Goal: Task Accomplishment & Management: Manage account settings

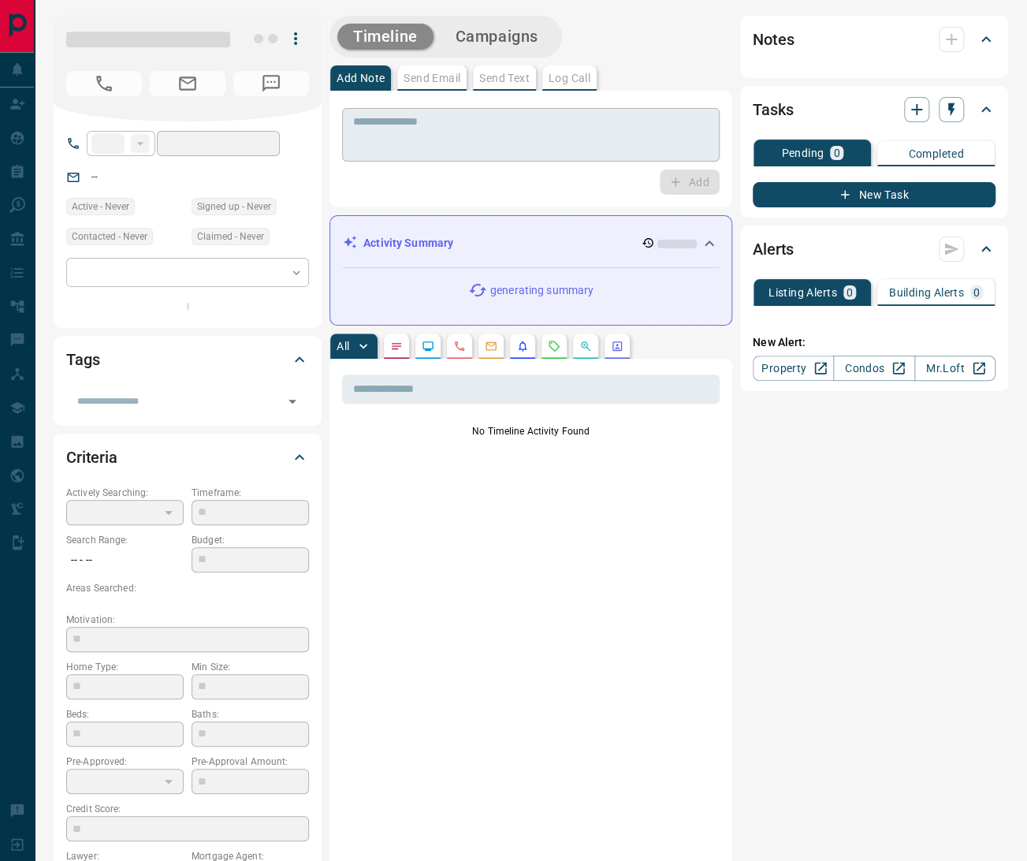
type input "**"
type input "**********"
type input "*"
type input "**********"
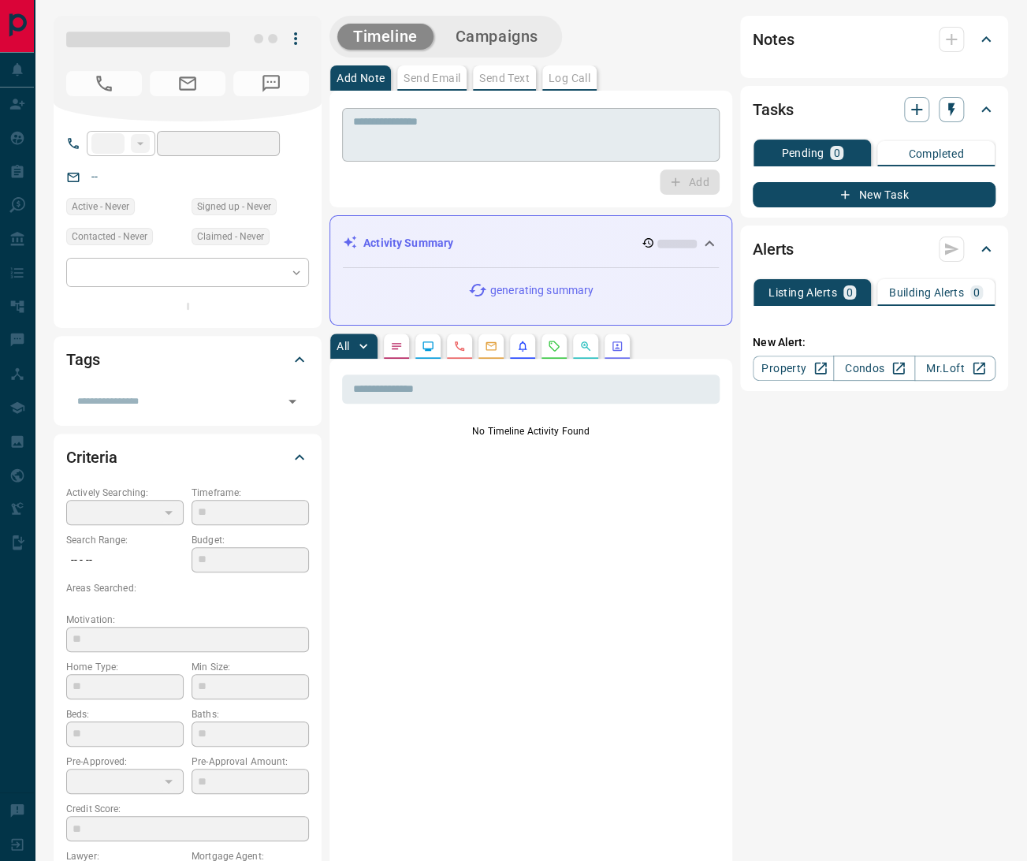
type input "*******"
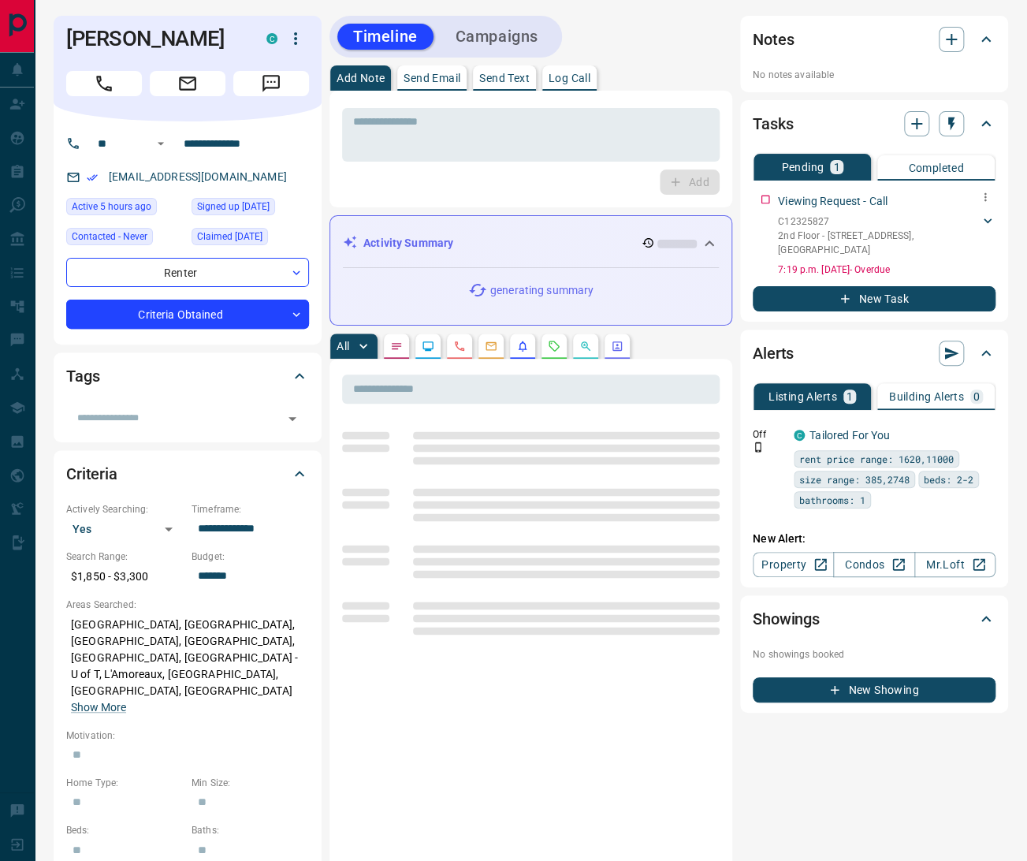
click at [978, 220] on div "C12325827 2nd Floor - [STREET_ADDRESS]" at bounding box center [879, 235] width 202 height 43
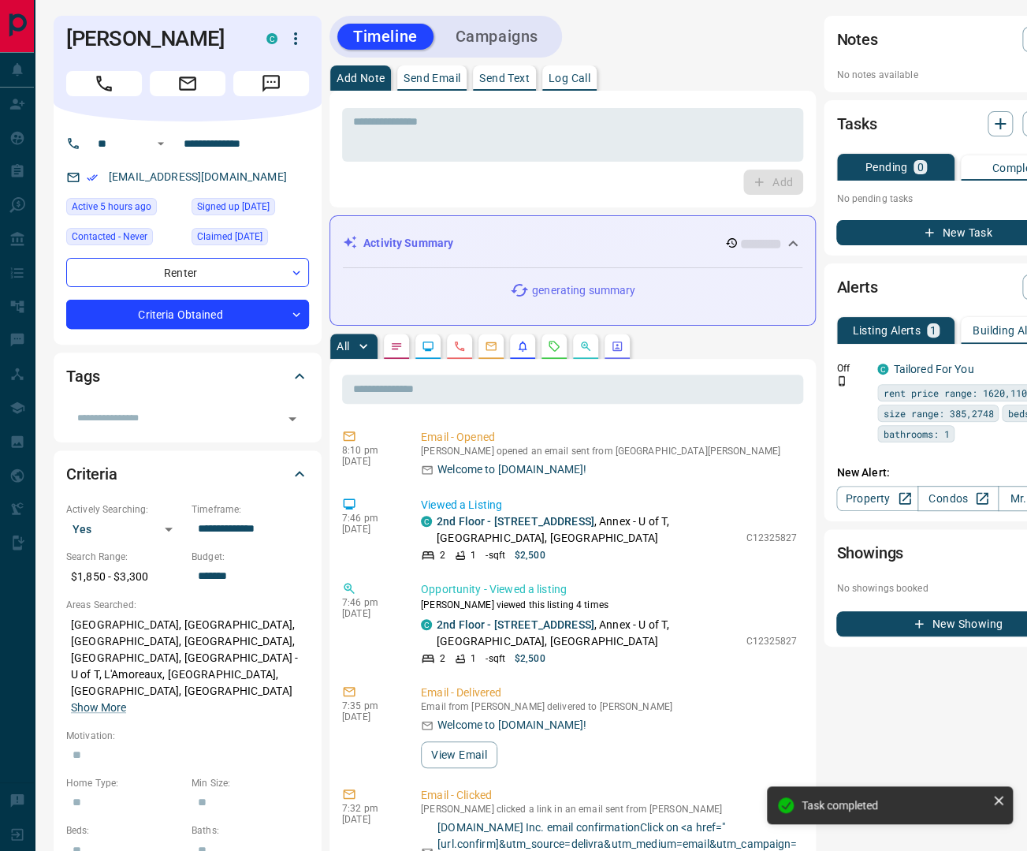
click at [546, 342] on button "button" at bounding box center [554, 345] width 25 height 25
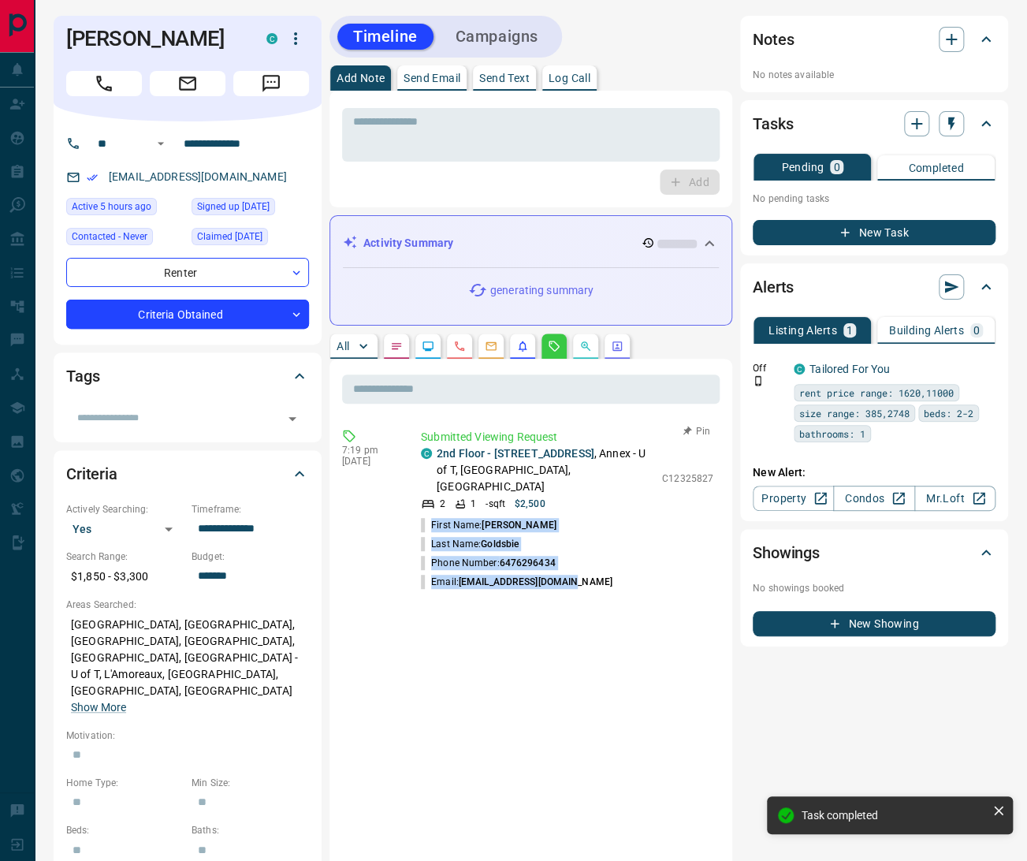
drag, startPoint x: 583, startPoint y: 569, endPoint x: 418, endPoint y: 502, distance: 178.6
click at [418, 502] on div "7:19 pm [DATE] Submitted Viewing Request C 2nd Floor - [STREET_ADDRESS] 2 1 - s…" at bounding box center [531, 510] width 378 height 172
copy ul "First Name: [PERSON_NAME] Last Name: Goldsbie Phone Number: [PHONE_NUMBER] Emai…"
click at [956, 43] on icon "button" at bounding box center [951, 39] width 19 height 19
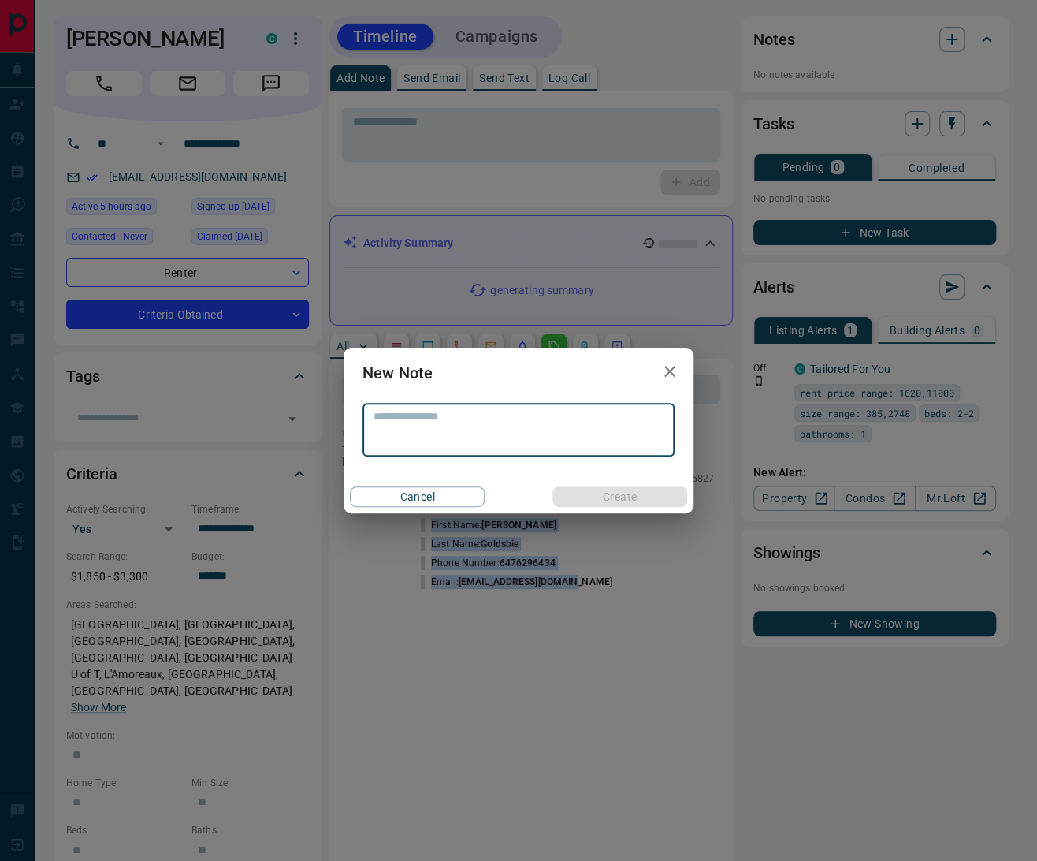
click at [408, 421] on textarea at bounding box center [519, 430] width 290 height 40
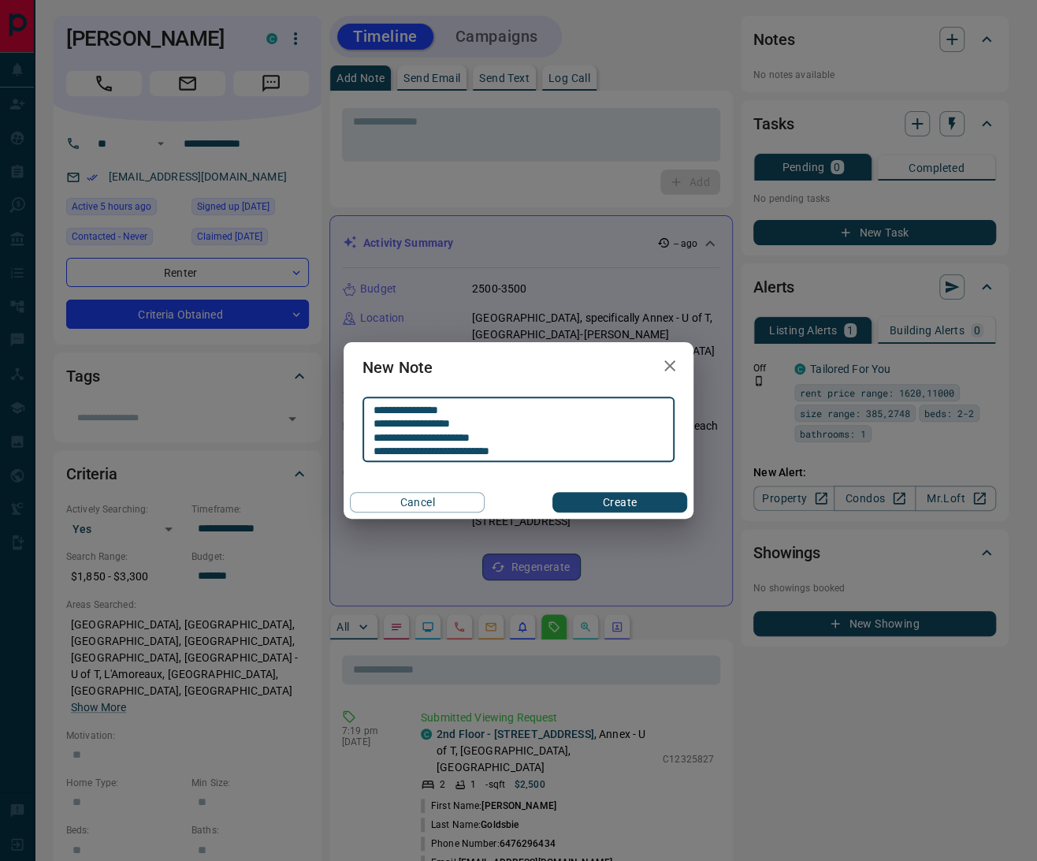
type textarea "**********"
click at [620, 502] on button "Create" at bounding box center [620, 502] width 135 height 20
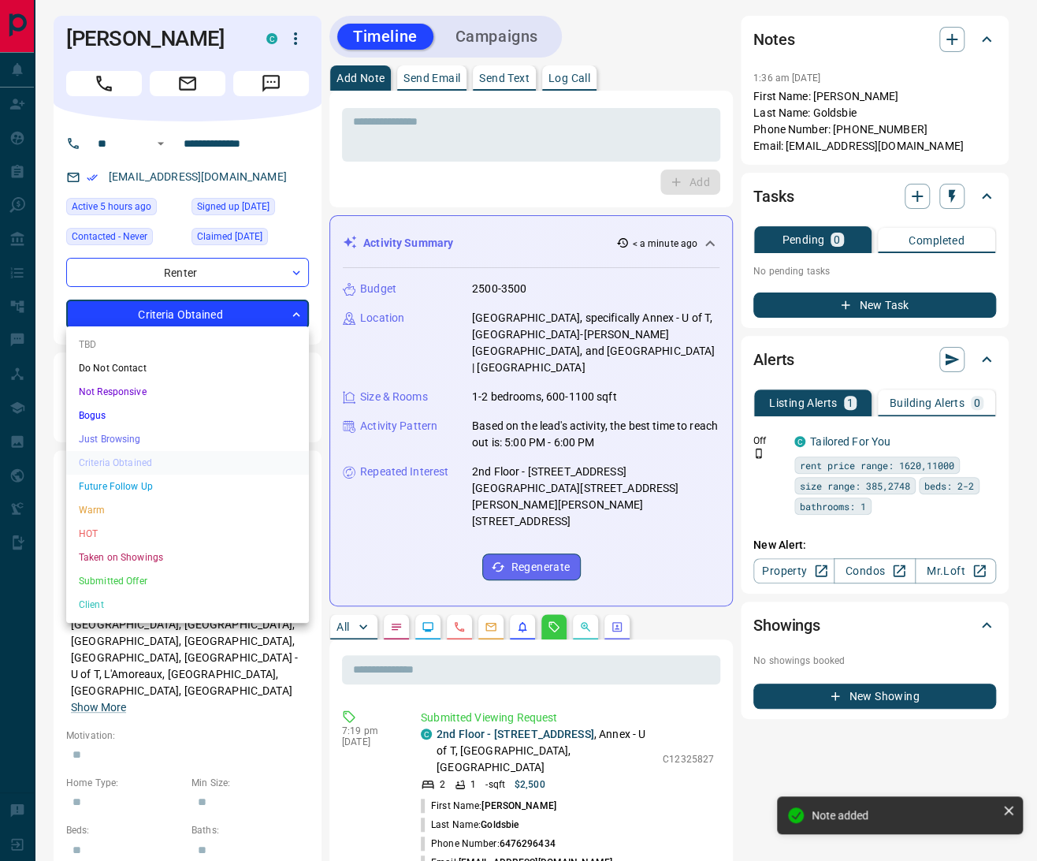
click at [147, 310] on body "**********" at bounding box center [518, 841] width 1037 height 1682
drag, startPoint x: 114, startPoint y: 525, endPoint x: 250, endPoint y: 328, distance: 239.2
click at [114, 525] on li "HOT" at bounding box center [187, 534] width 243 height 24
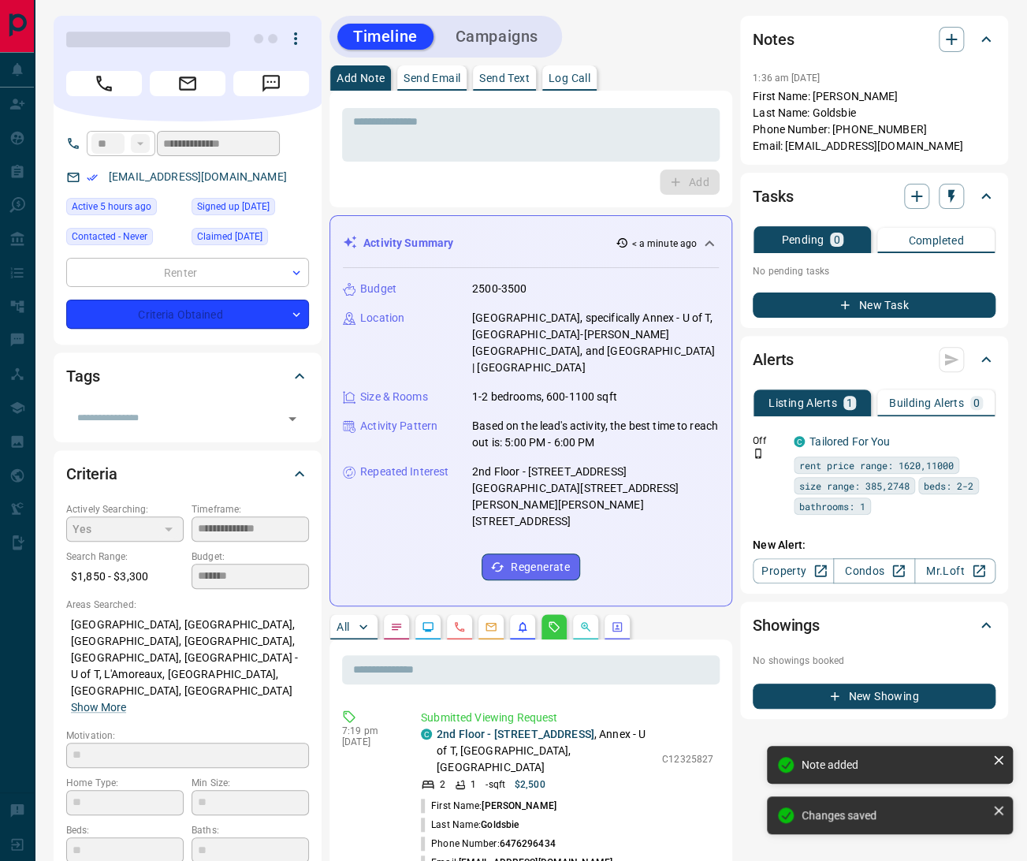
type input "*"
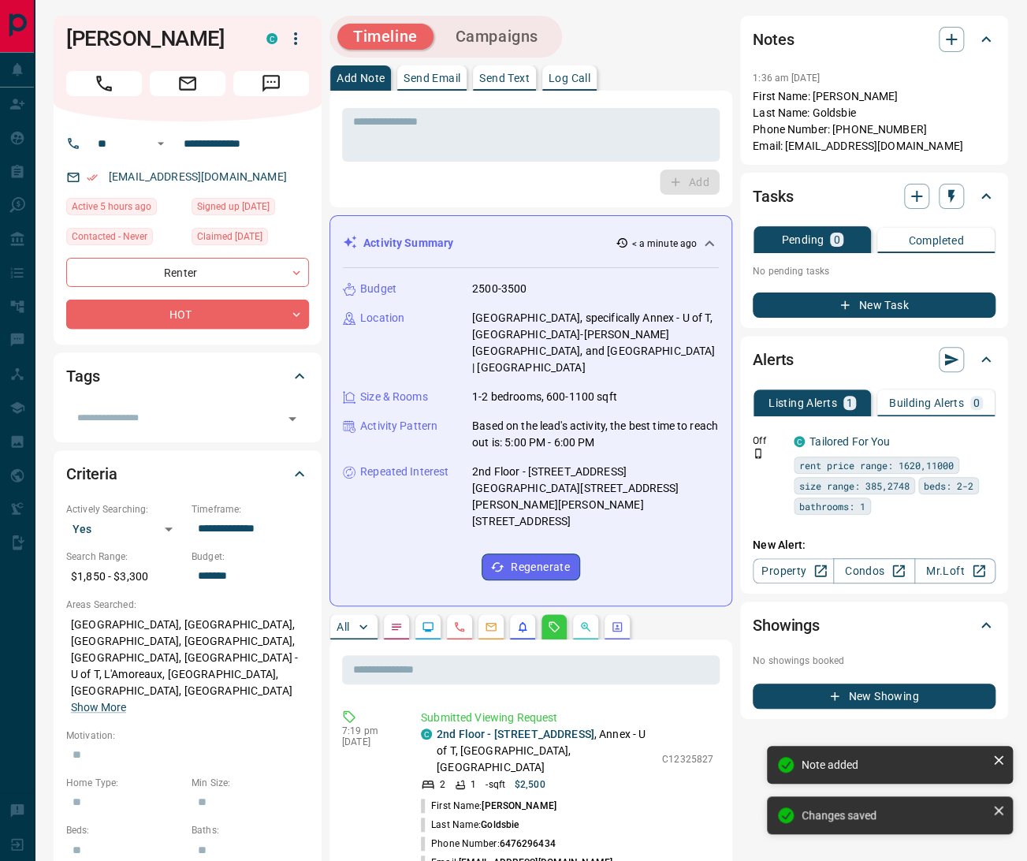
drag, startPoint x: 587, startPoint y: 74, endPoint x: 596, endPoint y: 80, distance: 11.4
click at [588, 75] on p "Log Call" at bounding box center [570, 78] width 42 height 11
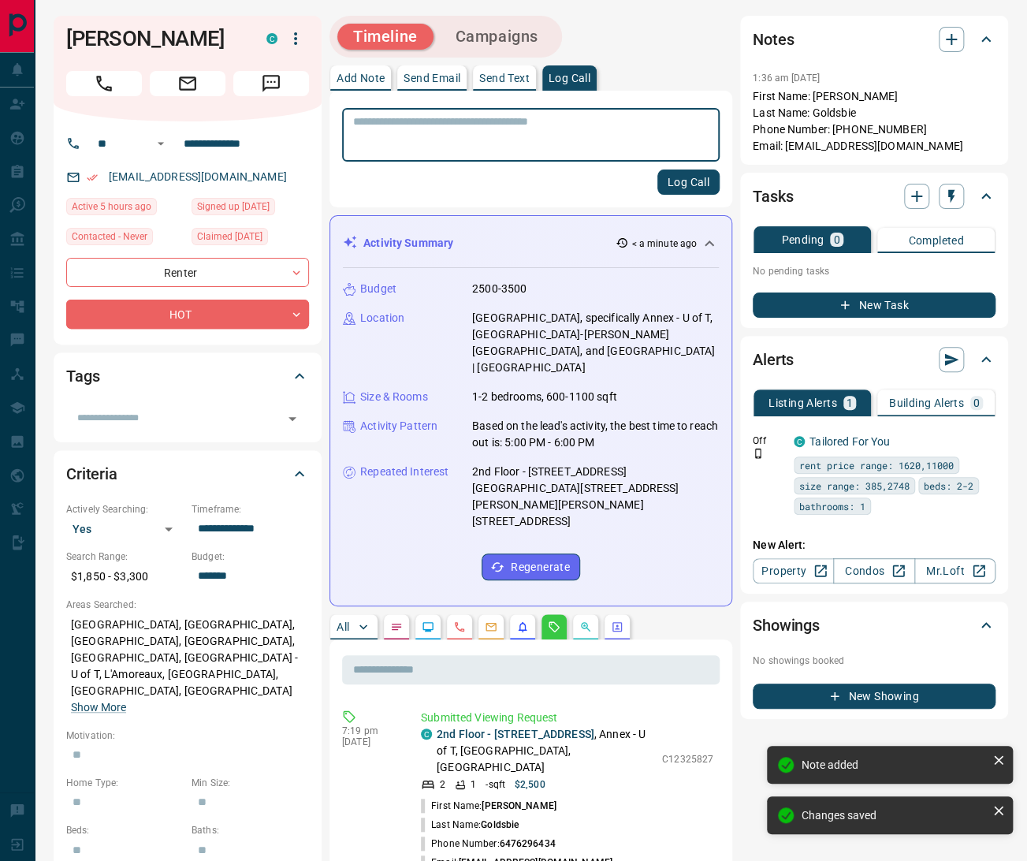
click at [691, 177] on button "Log Call" at bounding box center [688, 181] width 62 height 25
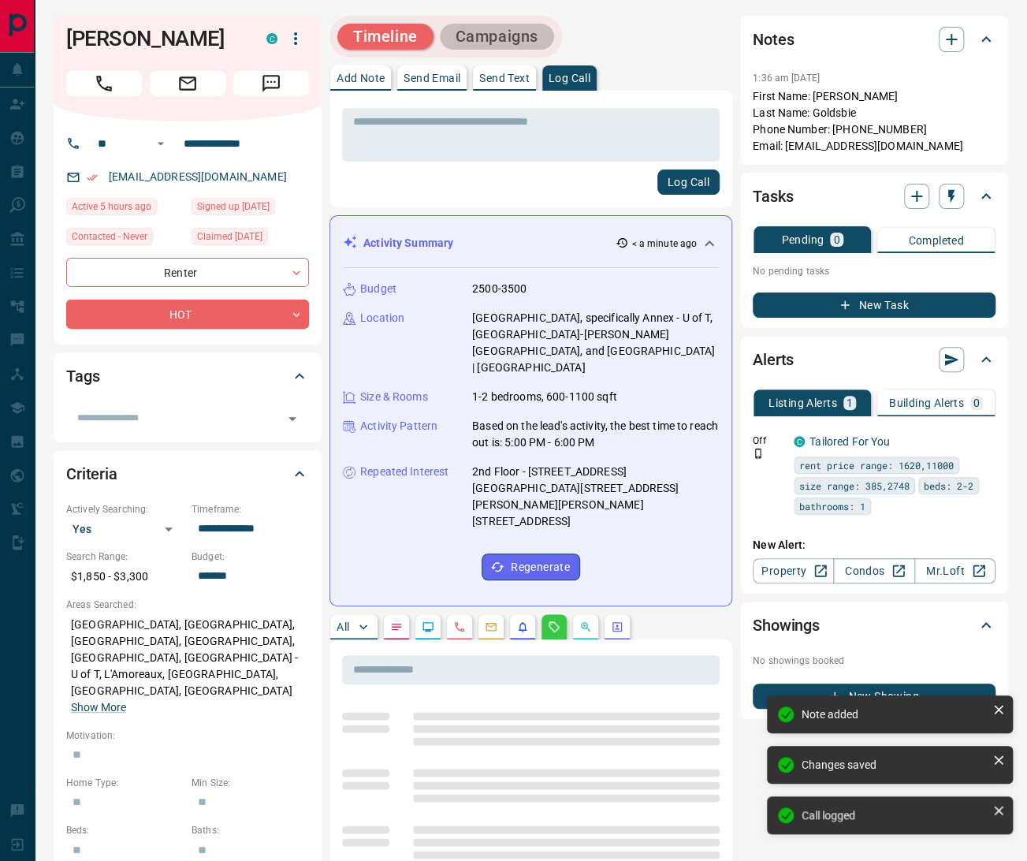
click at [486, 35] on button "Campaigns" at bounding box center [497, 37] width 114 height 26
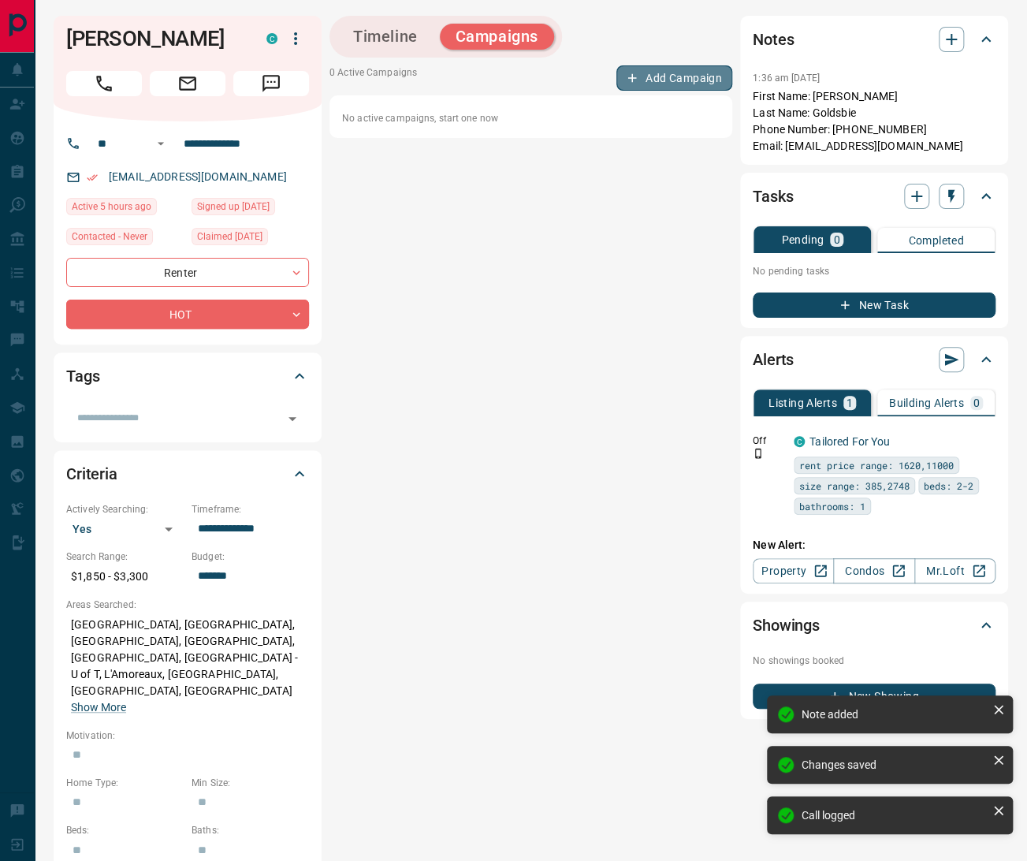
click at [687, 79] on button "Add Campaign" at bounding box center [674, 77] width 116 height 25
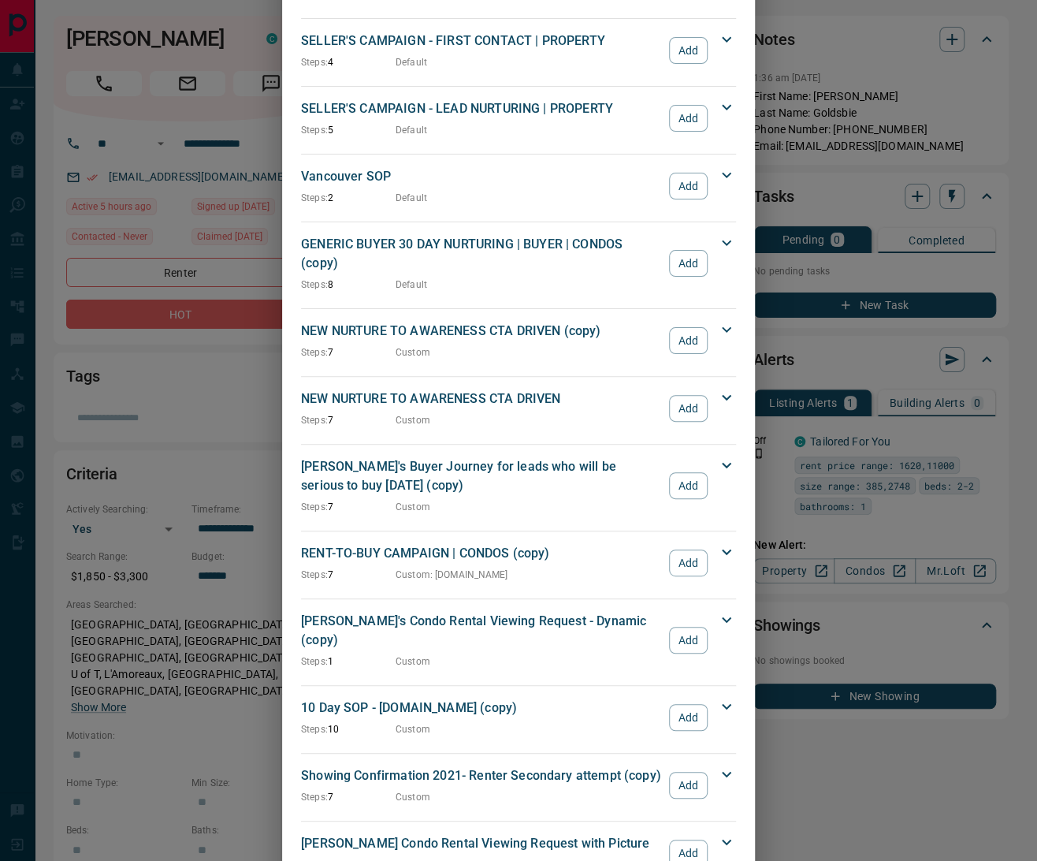
scroll to position [1764, 0]
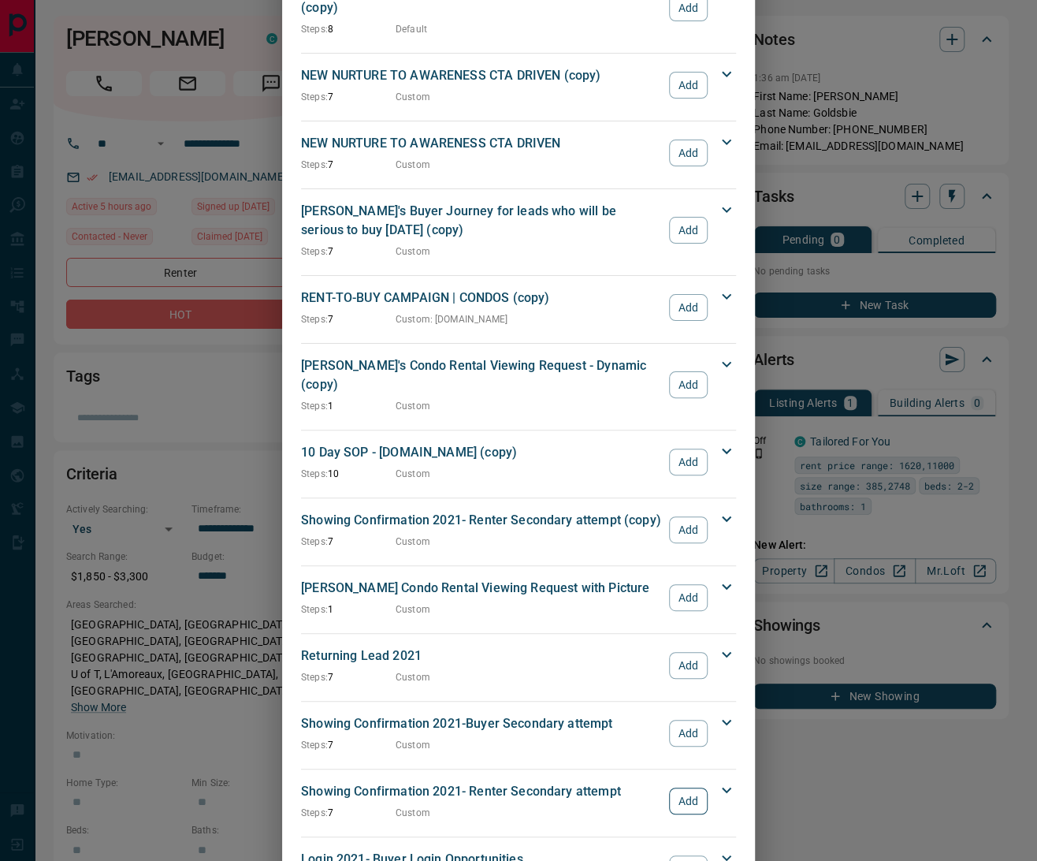
click at [675, 788] on button "Add" at bounding box center [688, 801] width 39 height 27
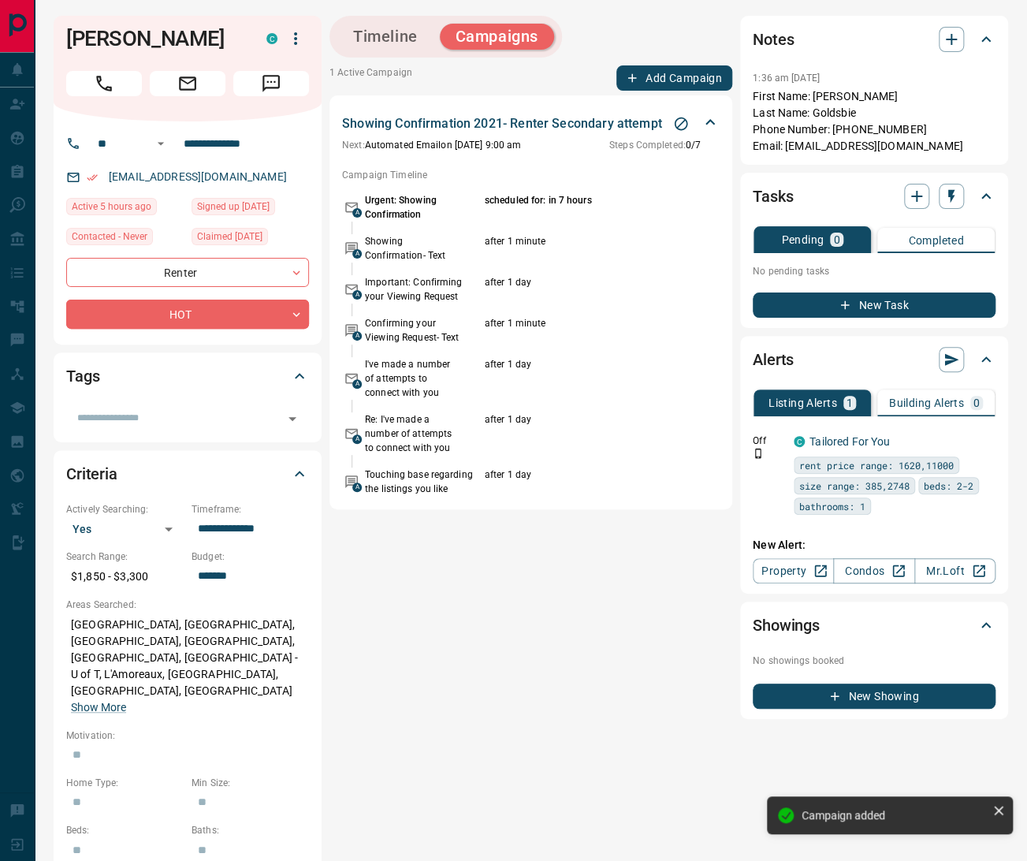
click at [702, 60] on div "Timeline Campaigns 1 Active Campaign Add Campaign Showing Confirmation 2021- Re…" at bounding box center [531, 686] width 403 height 1341
click at [693, 73] on button "Add Campaign" at bounding box center [674, 77] width 116 height 25
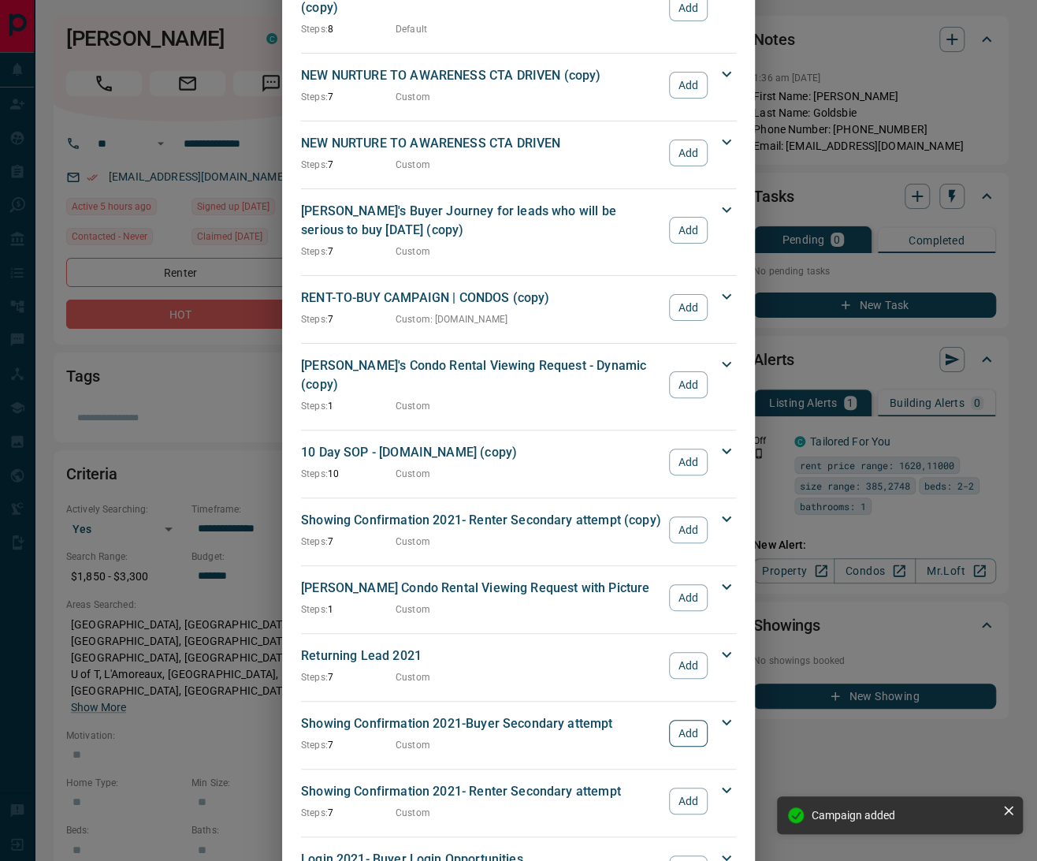
click at [683, 720] on button "Add" at bounding box center [688, 733] width 39 height 27
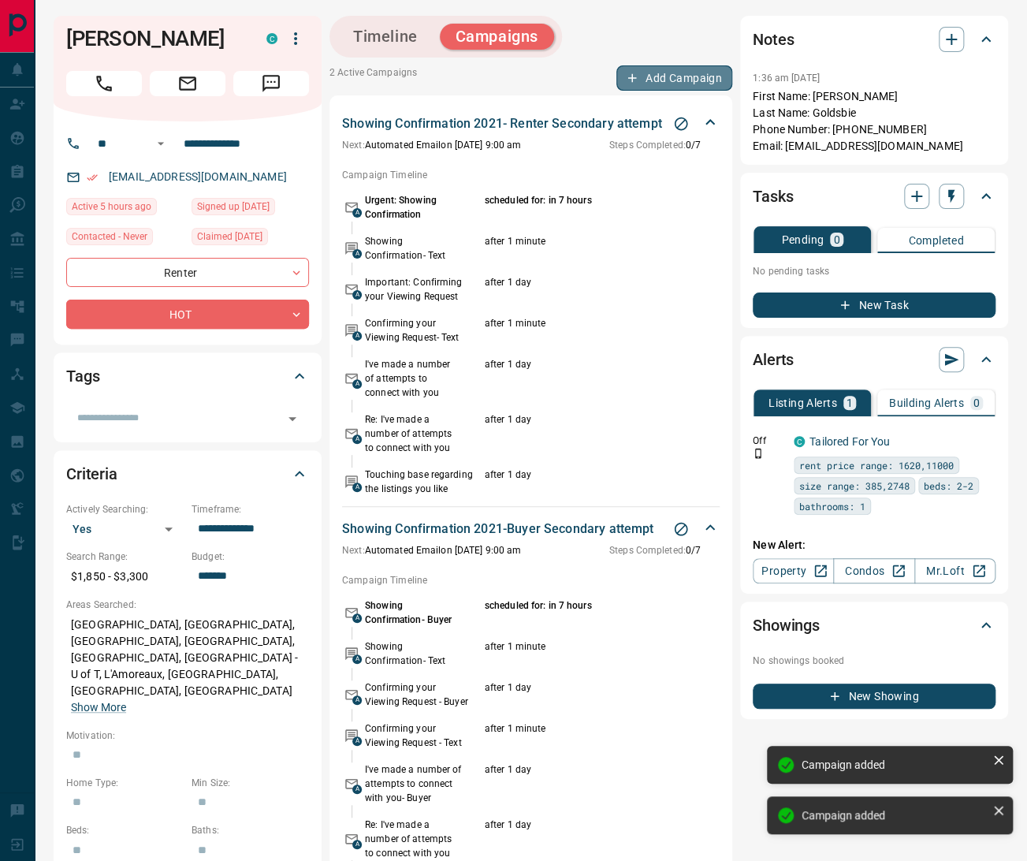
click at [680, 76] on button "Add Campaign" at bounding box center [674, 77] width 116 height 25
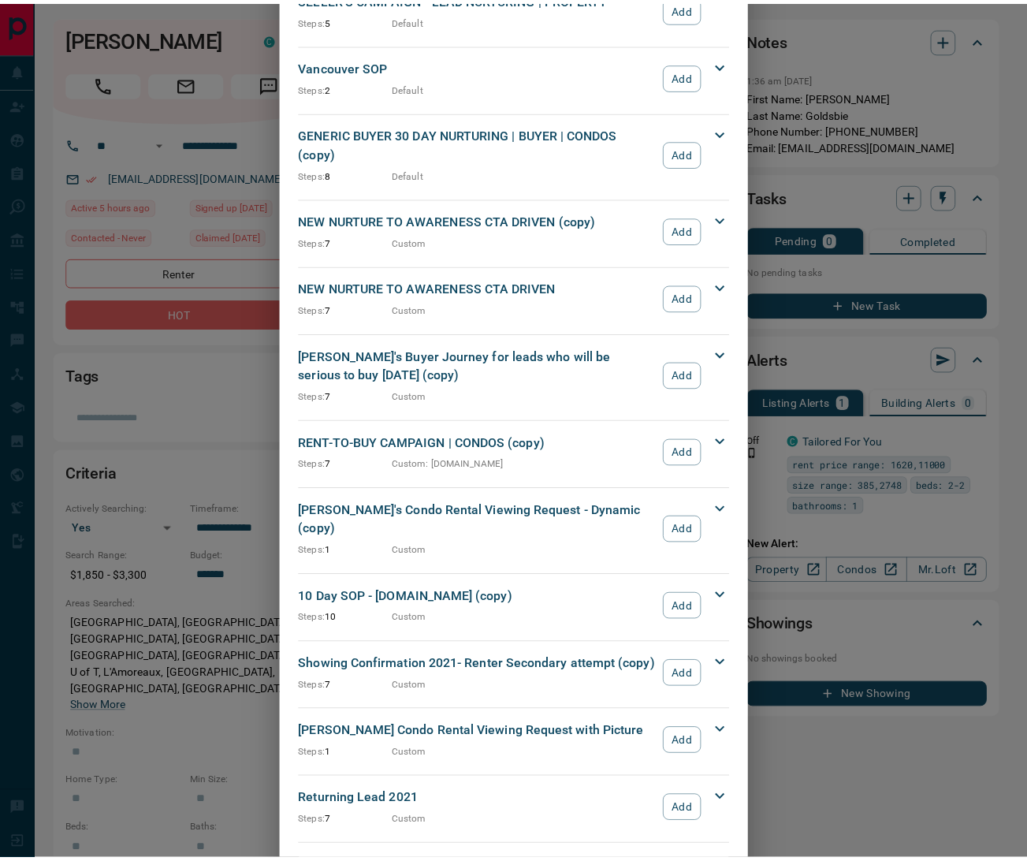
scroll to position [1577, 0]
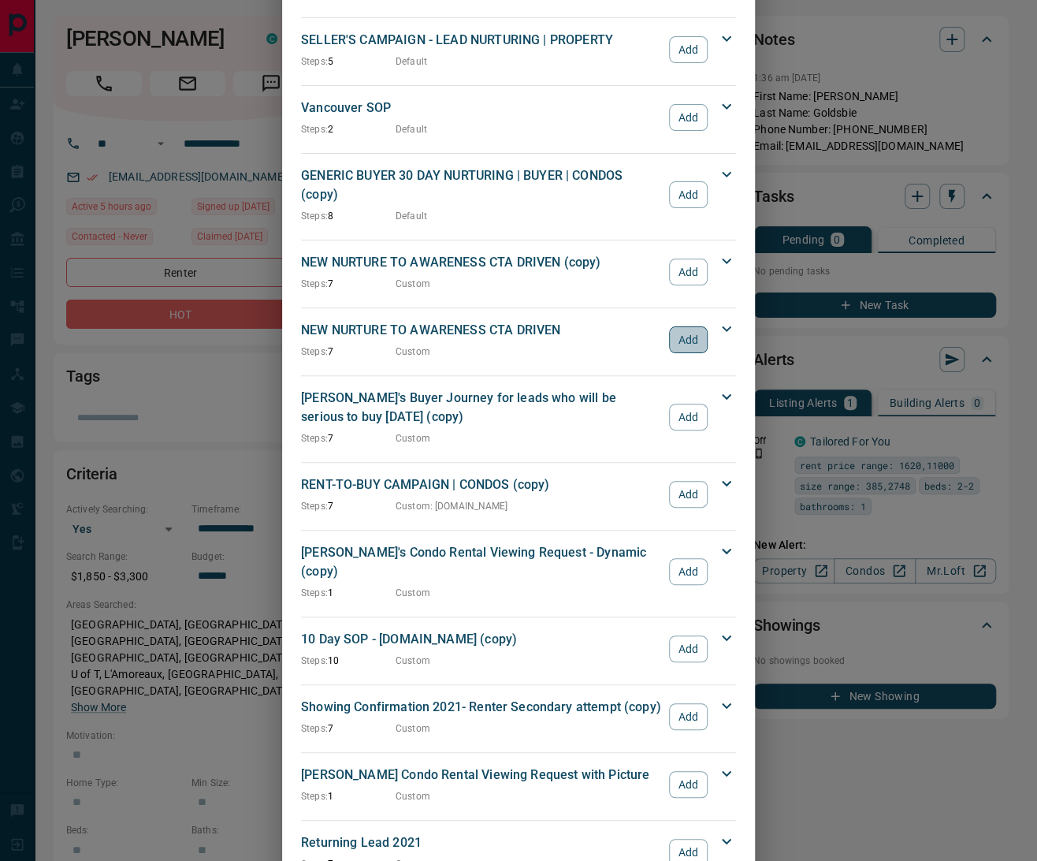
click at [674, 326] on button "Add" at bounding box center [688, 339] width 39 height 27
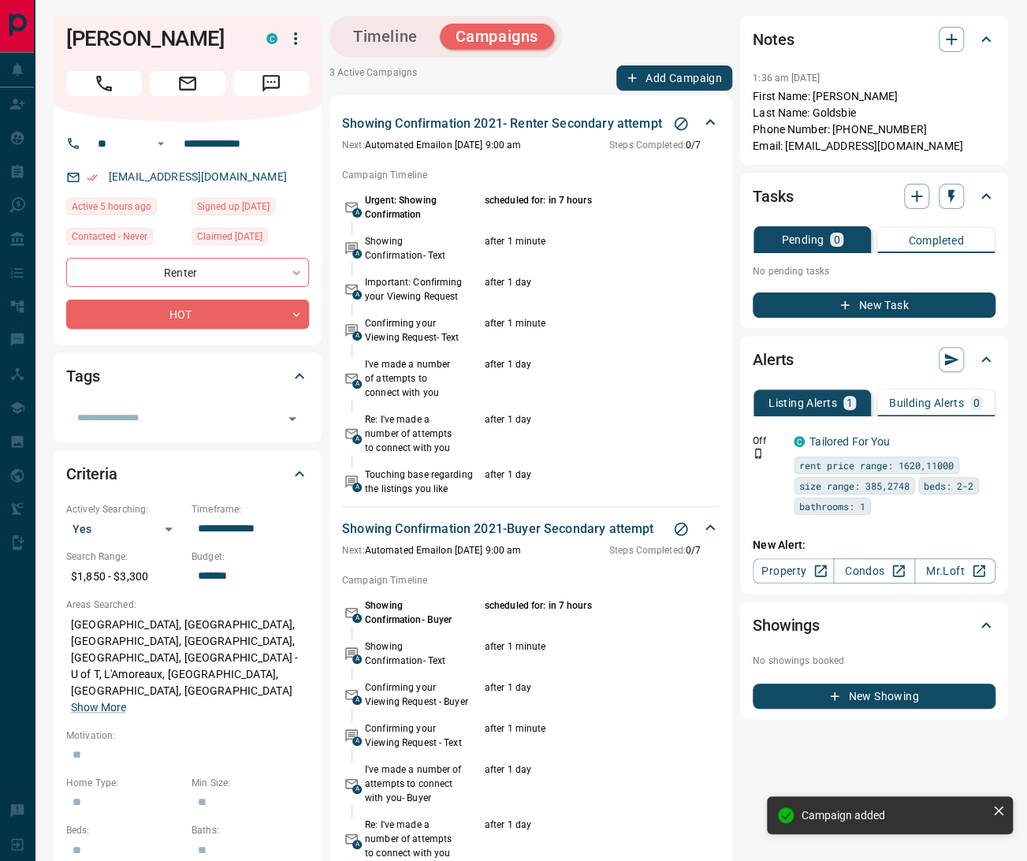
click at [713, 118] on icon at bounding box center [710, 122] width 19 height 19
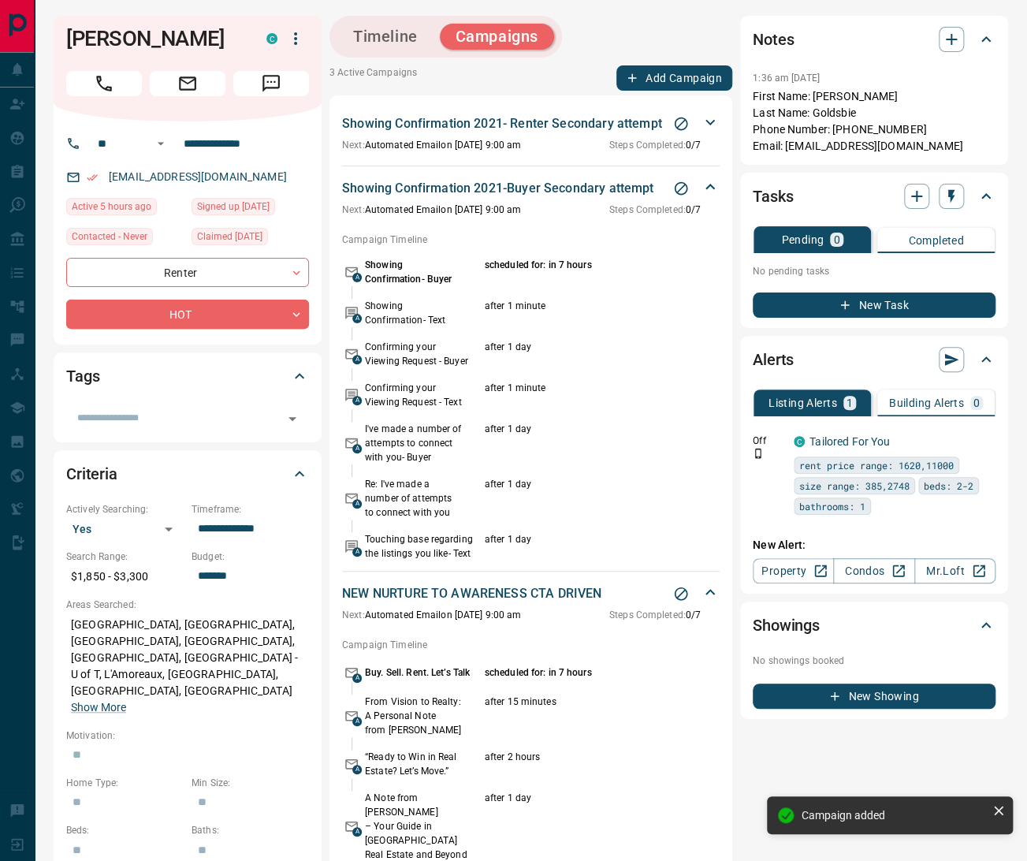
click at [708, 184] on icon at bounding box center [710, 186] width 19 height 19
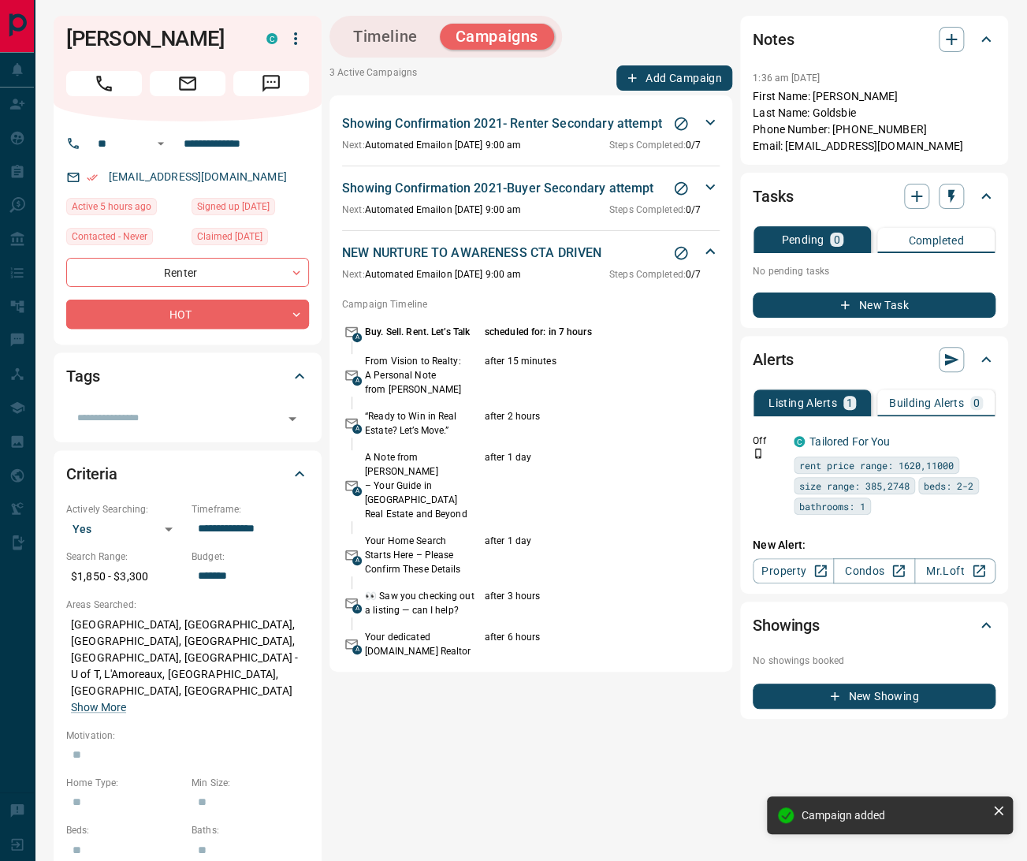
click at [709, 242] on icon at bounding box center [710, 251] width 19 height 19
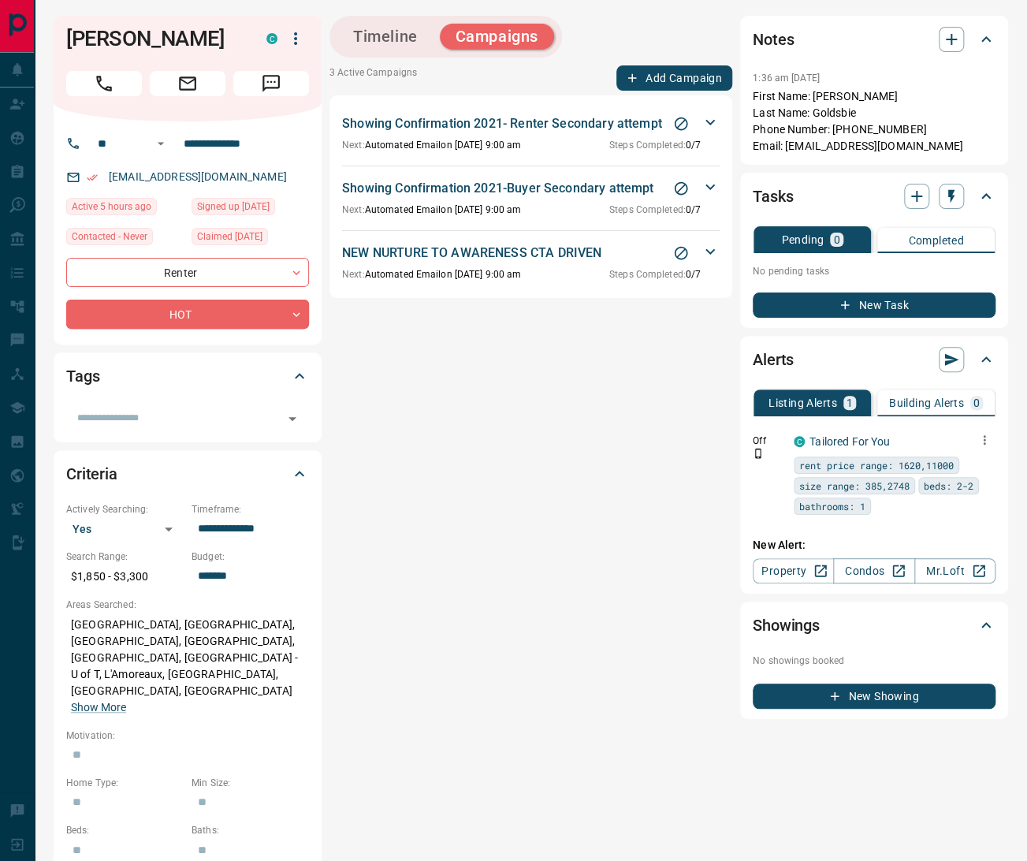
click at [987, 436] on icon "button" at bounding box center [985, 440] width 14 height 14
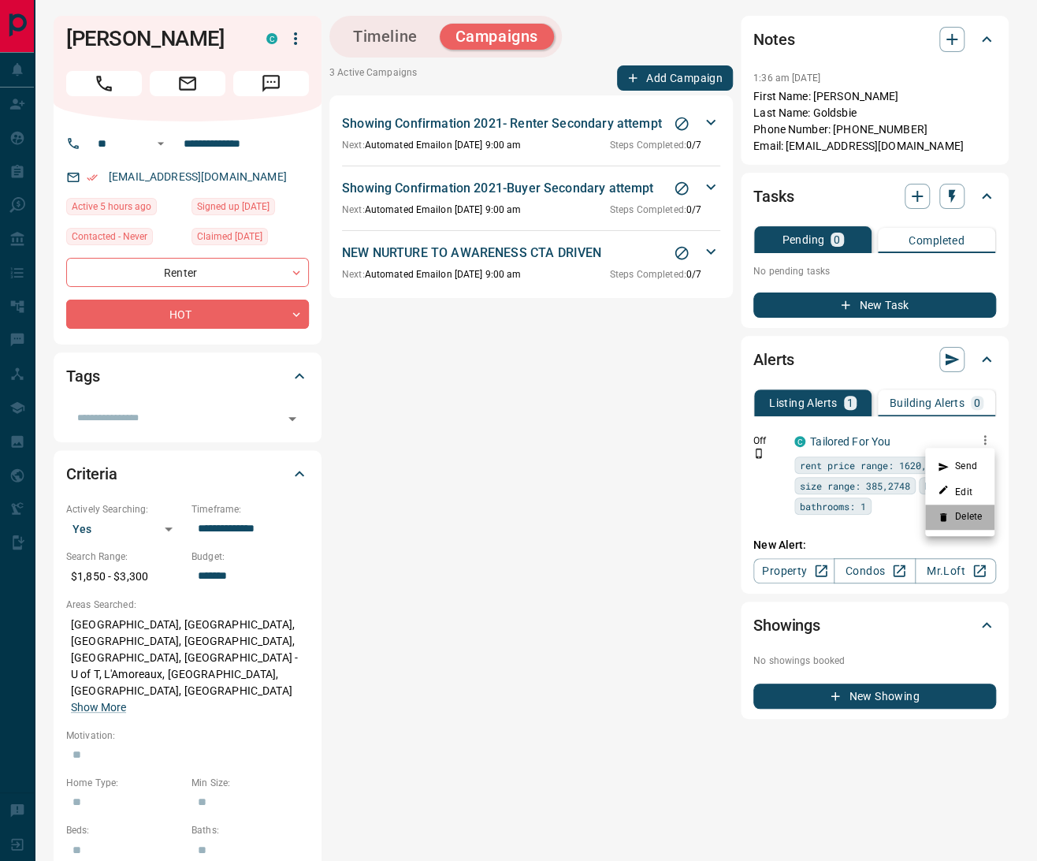
click at [961, 520] on li "Delete" at bounding box center [959, 517] width 69 height 25
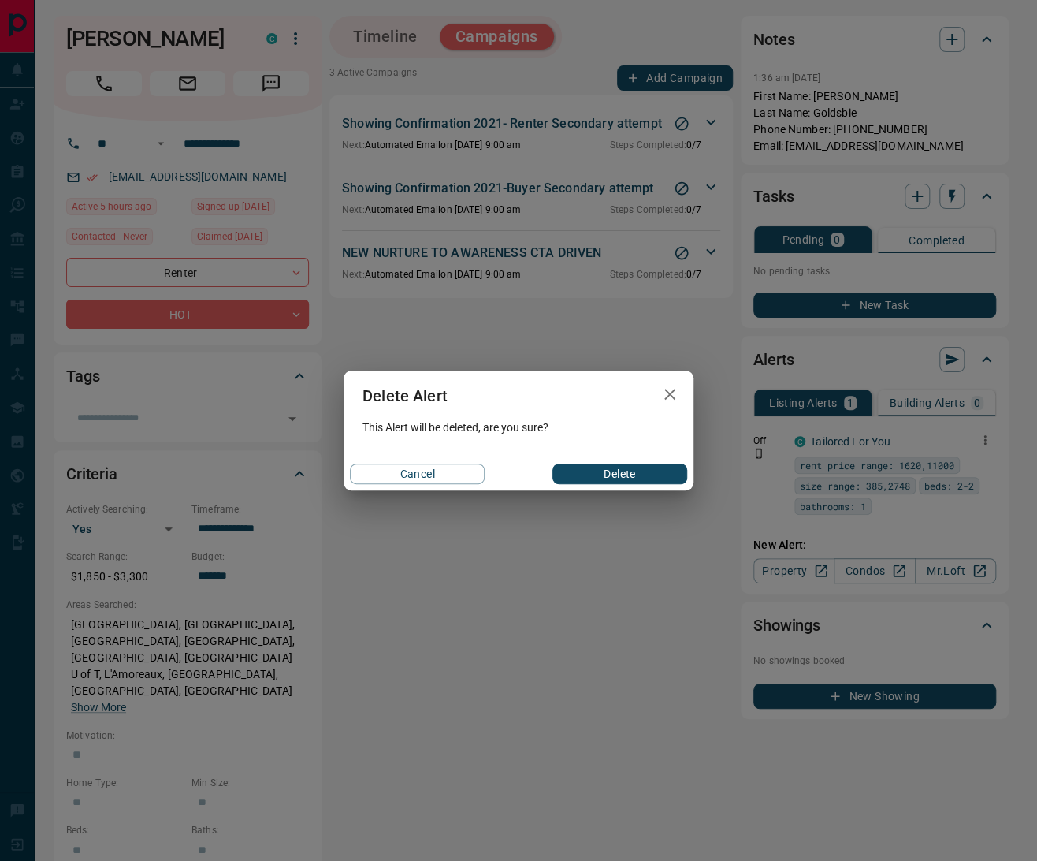
click at [639, 475] on button "Delete" at bounding box center [620, 474] width 135 height 20
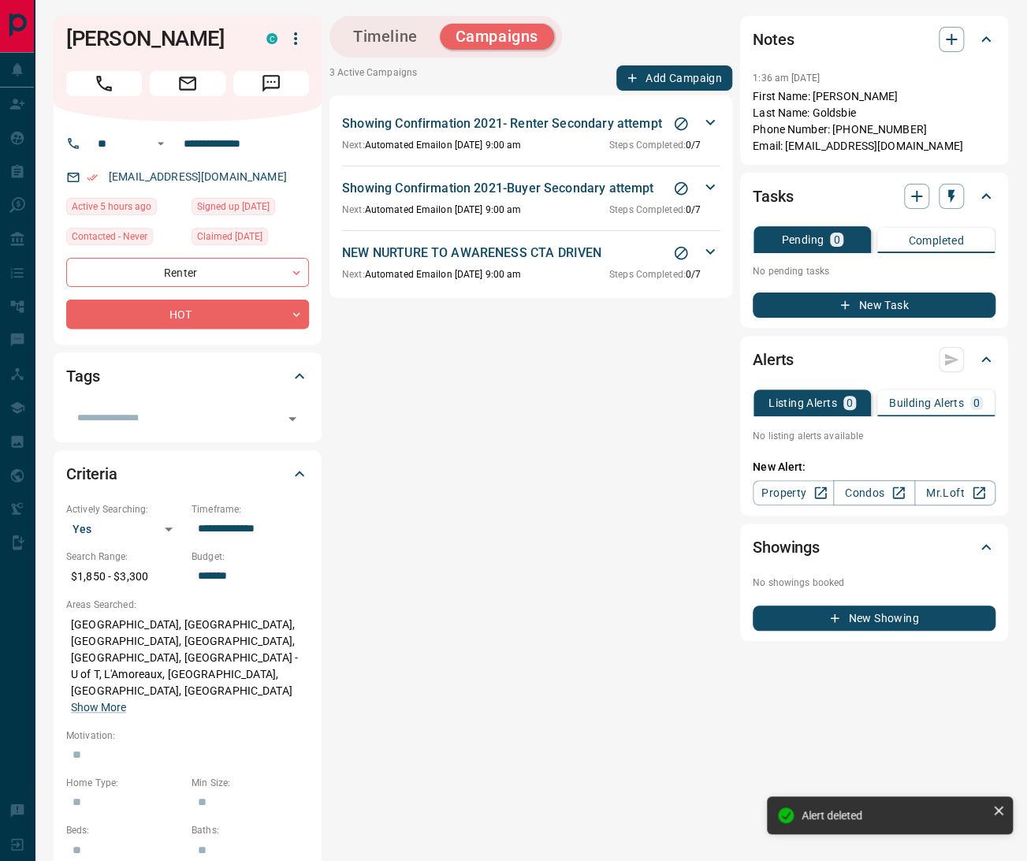
click at [369, 43] on button "Timeline" at bounding box center [385, 37] width 96 height 26
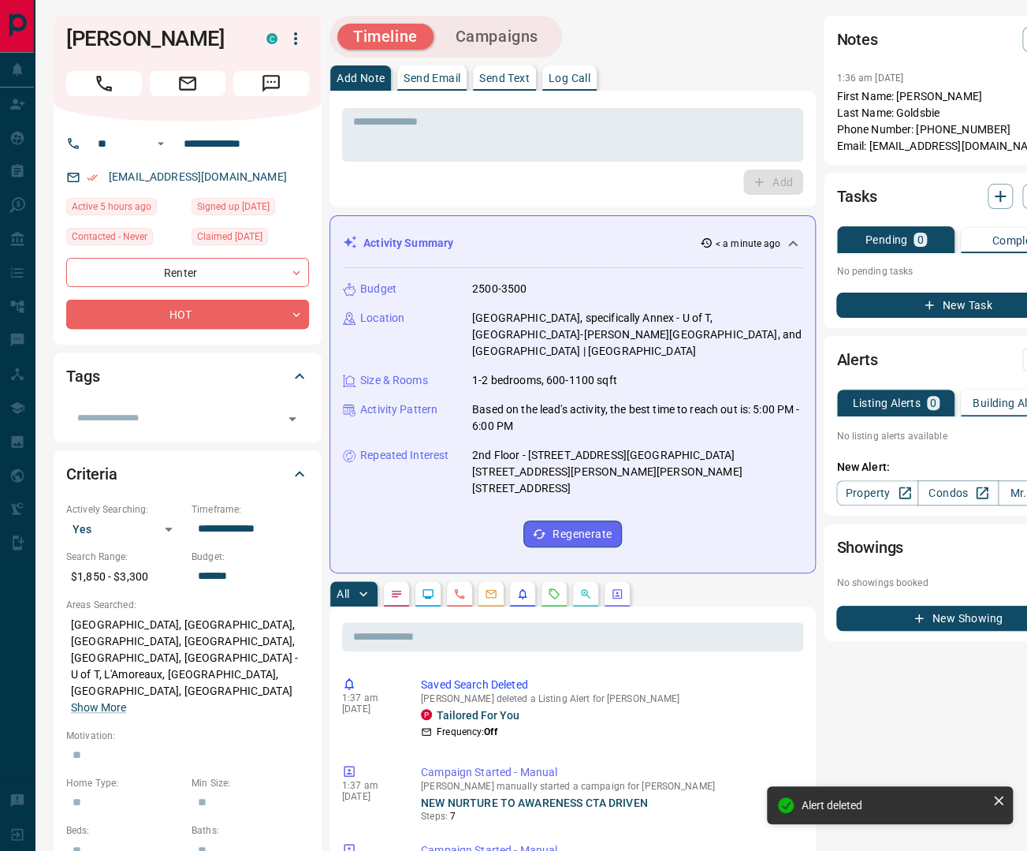
click at [554, 587] on icon "Requests" at bounding box center [554, 593] width 13 height 13
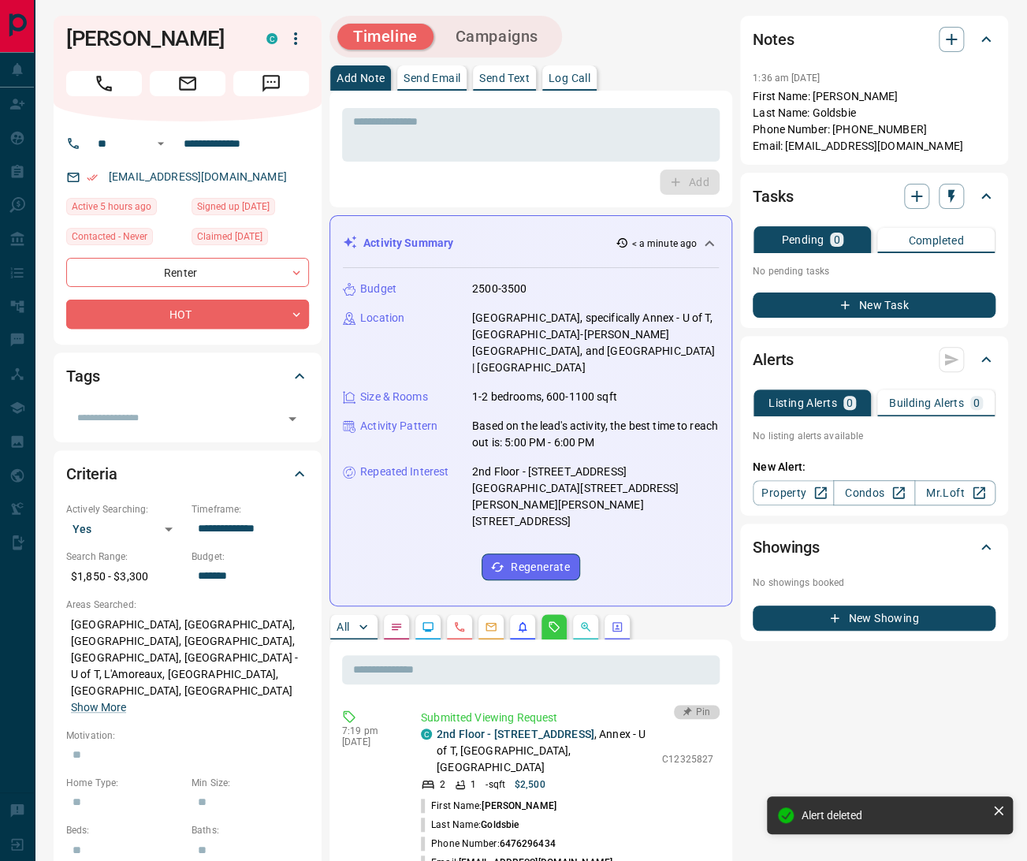
click at [689, 704] on icon "button" at bounding box center [688, 712] width 16 height 16
